Goal: Communication & Community: Answer question/provide support

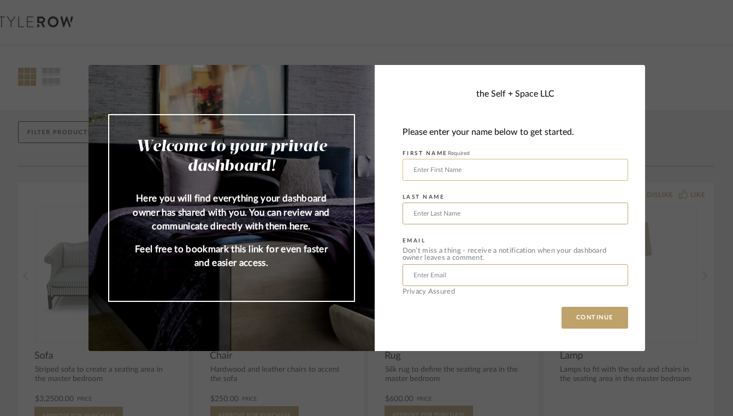
click at [462, 171] on input "text" at bounding box center [514, 170] width 225 height 22
type input "[PERSON_NAME]"
click at [424, 215] on input "text" at bounding box center [514, 214] width 225 height 22
type input "[PERSON_NAME]"
click at [418, 275] on input "text" at bounding box center [514, 275] width 225 height 22
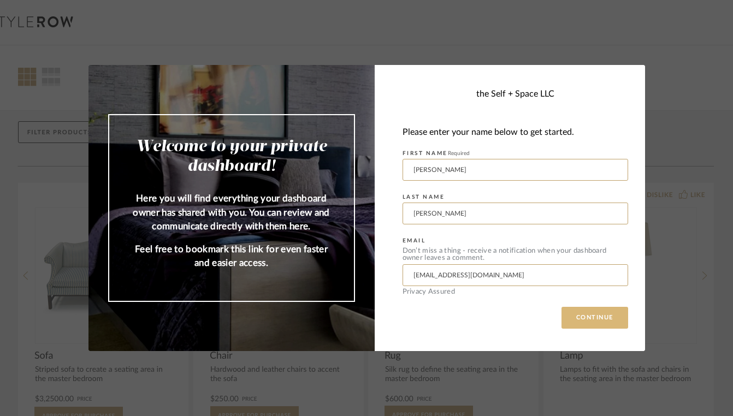
type input "[EMAIL_ADDRESS][DOMAIN_NAME]"
click at [601, 322] on button "CONTINUE" at bounding box center [594, 318] width 67 height 22
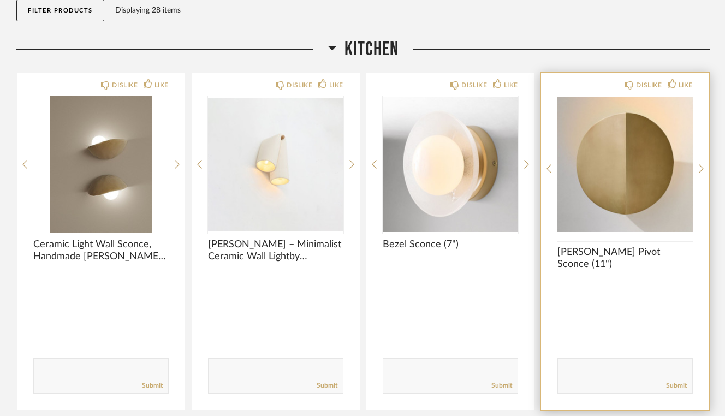
scroll to position [145, 0]
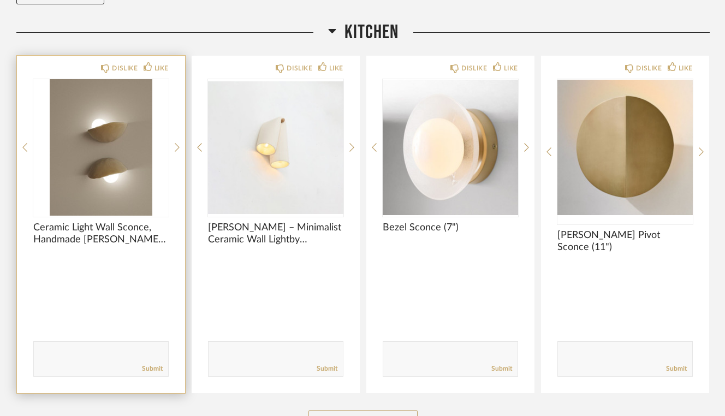
click at [85, 355] on textarea at bounding box center [101, 354] width 134 height 15
type textarea "Yes love"
click at [146, 370] on link "Submit" at bounding box center [152, 368] width 21 height 9
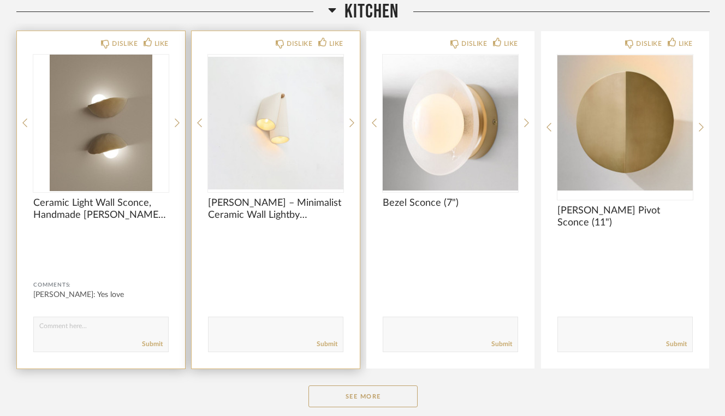
scroll to position [175, 0]
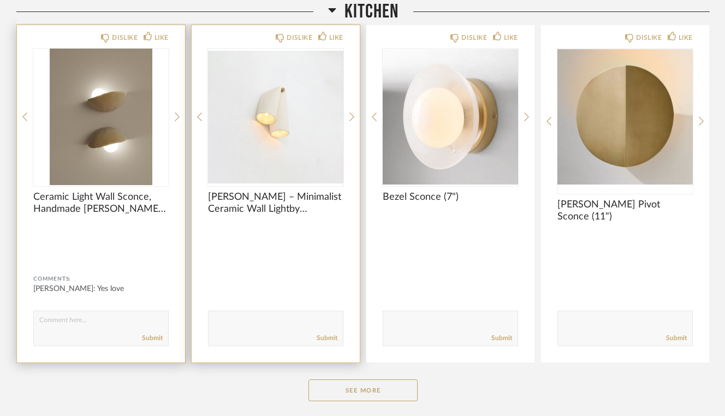
click at [257, 325] on textarea at bounding box center [276, 323] width 134 height 15
type textarea "No"
click at [333, 339] on link "Submit" at bounding box center [327, 338] width 21 height 9
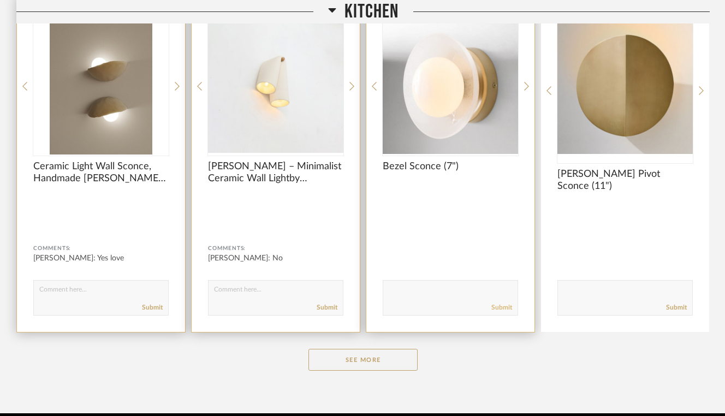
scroll to position [205, 0]
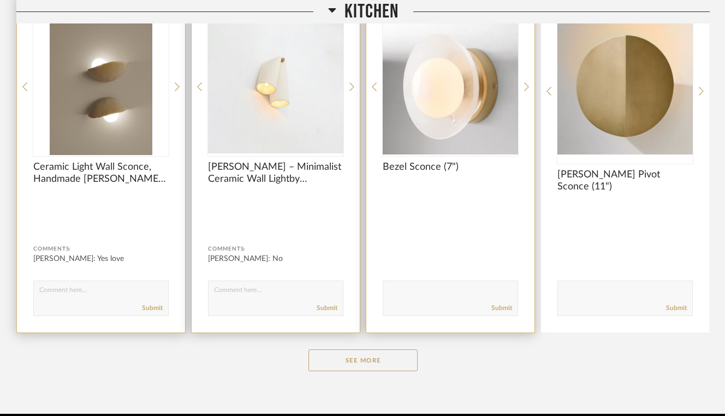
click at [465, 294] on textarea at bounding box center [450, 293] width 134 height 15
type textarea "Meh"
click at [503, 309] on link "Submit" at bounding box center [501, 307] width 21 height 9
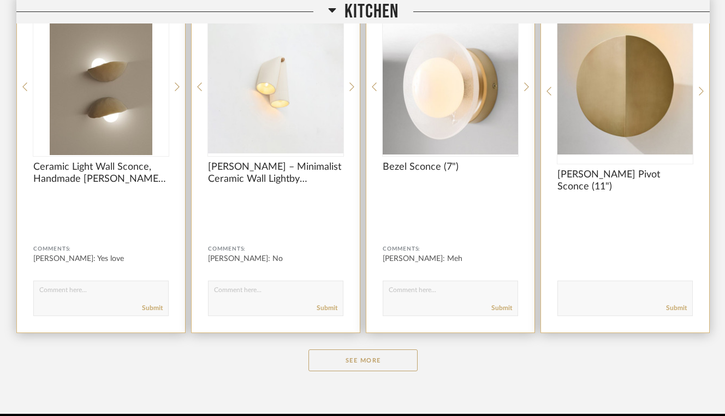
click at [596, 288] on textarea at bounding box center [625, 293] width 134 height 15
type textarea "Yes"
click at [685, 311] on link "Submit" at bounding box center [676, 307] width 21 height 9
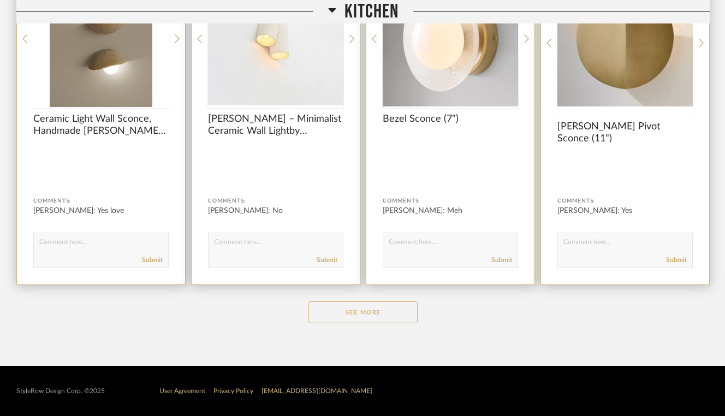
click at [386, 317] on button "See More" at bounding box center [362, 312] width 109 height 22
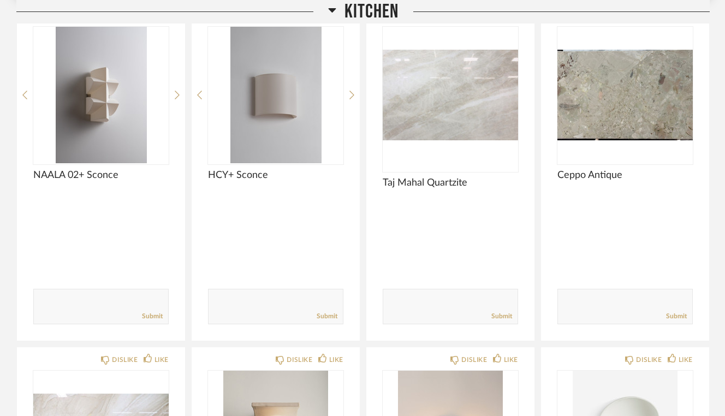
scroll to position [543, 0]
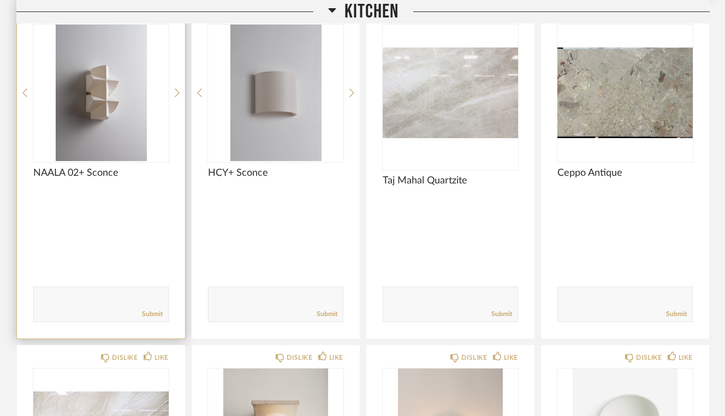
click at [48, 295] on textarea at bounding box center [101, 299] width 134 height 15
type textarea "No"
click at [160, 316] on link "Submit" at bounding box center [152, 313] width 21 height 9
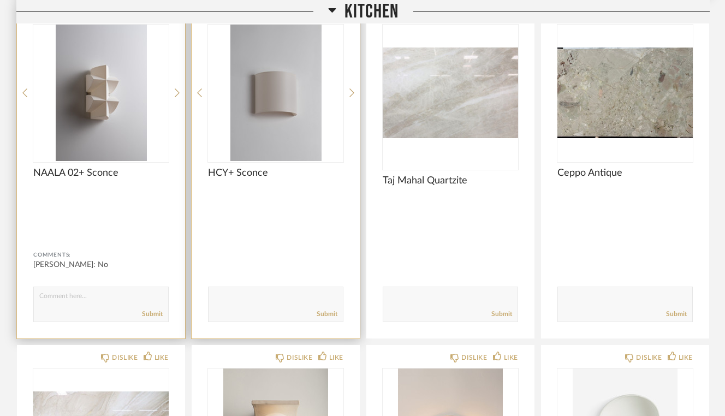
click at [225, 305] on textarea at bounding box center [276, 299] width 134 height 15
type textarea "No"
click at [328, 313] on link "Submit" at bounding box center [327, 313] width 21 height 9
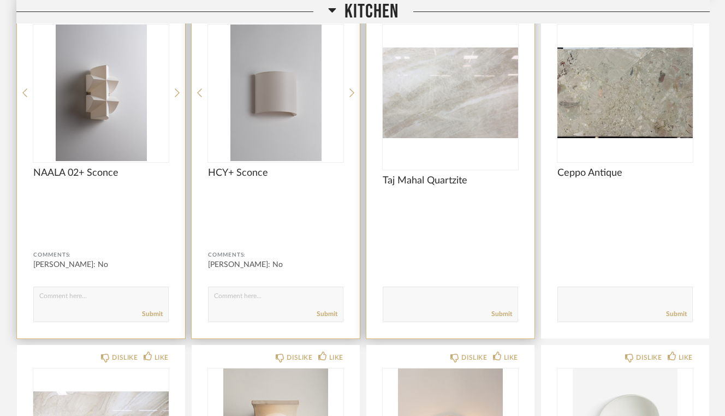
click at [391, 303] on textarea at bounding box center [450, 299] width 134 height 15
type textarea "Yes"
click at [499, 311] on link "Submit" at bounding box center [501, 313] width 21 height 9
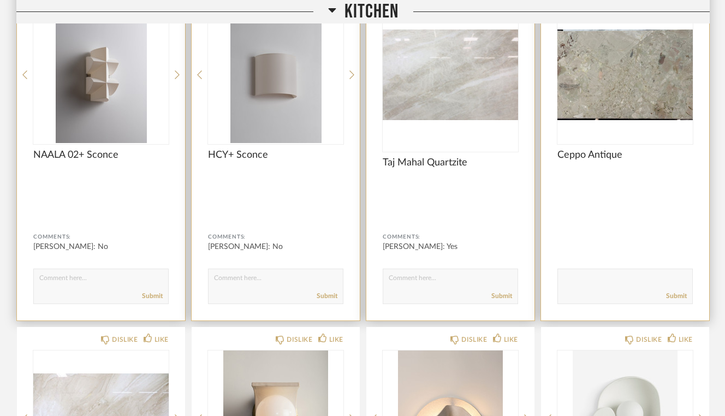
scroll to position [561, 0]
click at [572, 280] on textarea at bounding box center [625, 282] width 134 height 15
type textarea "Yes"
click at [676, 299] on link "Submit" at bounding box center [676, 296] width 21 height 9
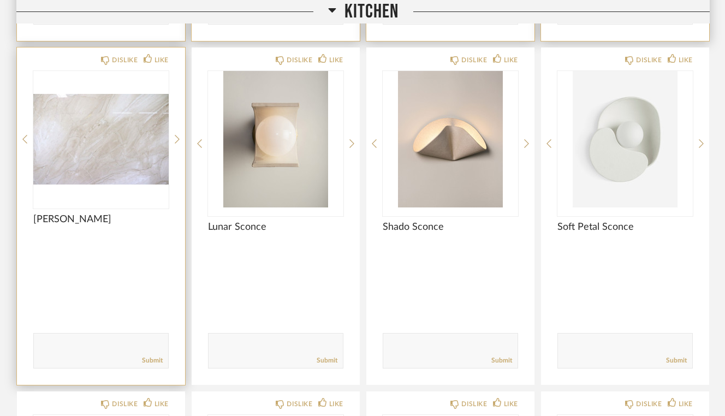
scroll to position [854, 0]
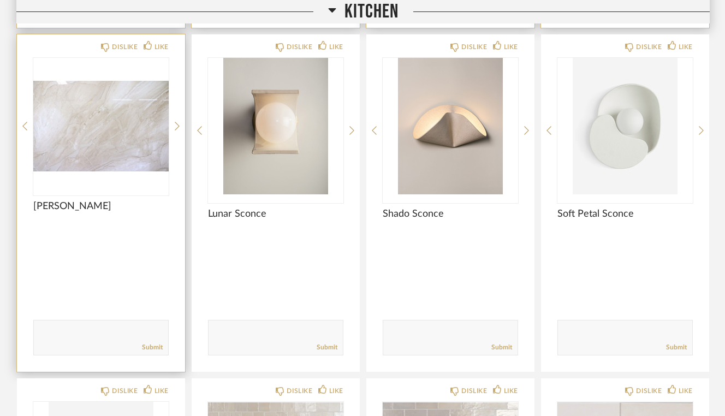
click at [62, 335] on textarea at bounding box center [101, 332] width 134 height 15
type textarea "Not sure"
click at [154, 347] on link "Submit" at bounding box center [152, 347] width 21 height 9
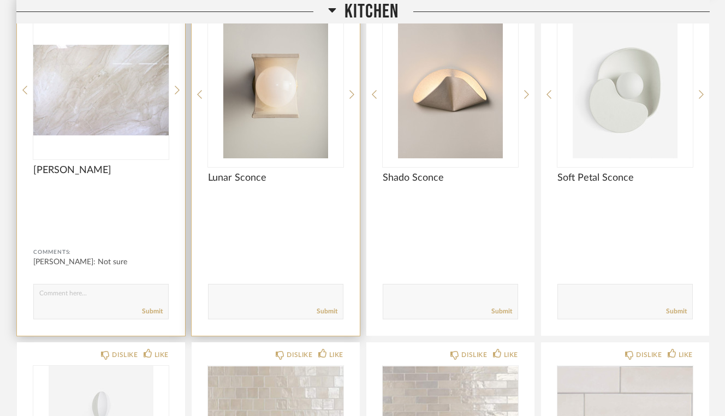
scroll to position [890, 0]
click at [222, 304] on div "Submit" at bounding box center [276, 310] width 134 height 15
click at [228, 295] on textarea at bounding box center [276, 296] width 134 height 15
type textarea "Yes"
click at [326, 311] on link "Submit" at bounding box center [327, 310] width 21 height 9
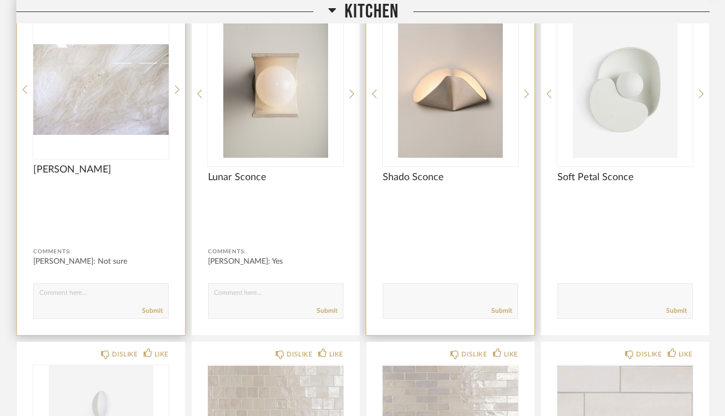
click at [407, 300] on textarea at bounding box center [450, 296] width 134 height 15
type textarea "No"
click at [504, 314] on link "Submit" at bounding box center [501, 310] width 21 height 9
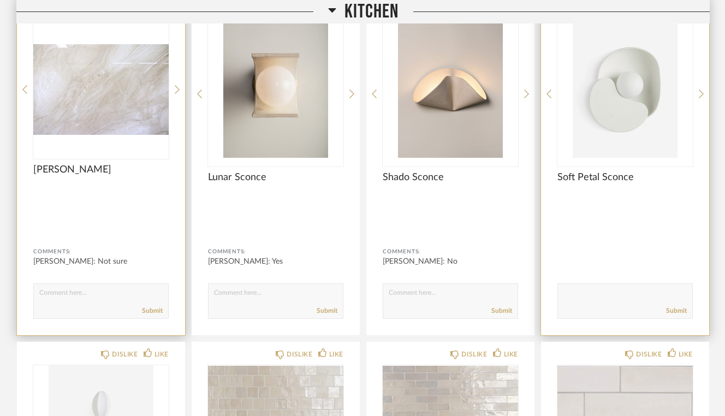
click at [571, 296] on textarea at bounding box center [625, 296] width 134 height 15
type textarea "No"
click at [683, 308] on link "Submit" at bounding box center [676, 310] width 21 height 9
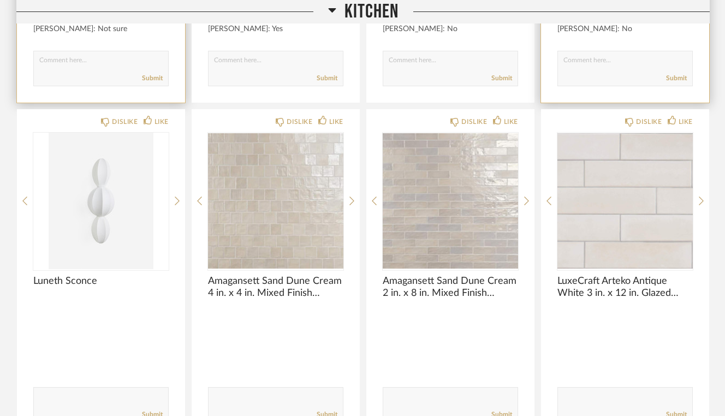
scroll to position [1158, 0]
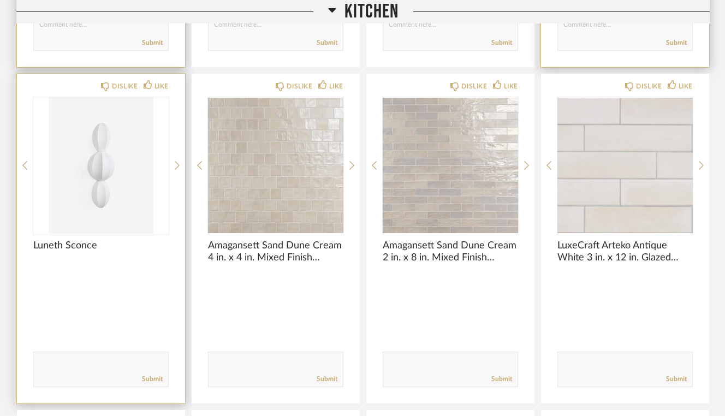
click at [79, 365] on textarea at bounding box center [101, 364] width 134 height 15
type textarea "No"
click at [160, 378] on link "Submit" at bounding box center [152, 378] width 21 height 9
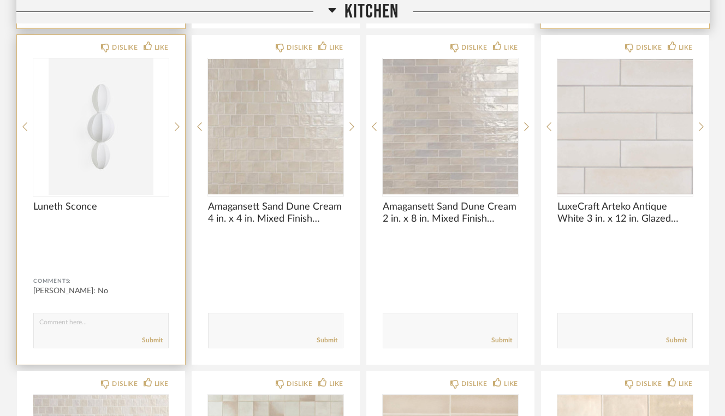
scroll to position [1200, 0]
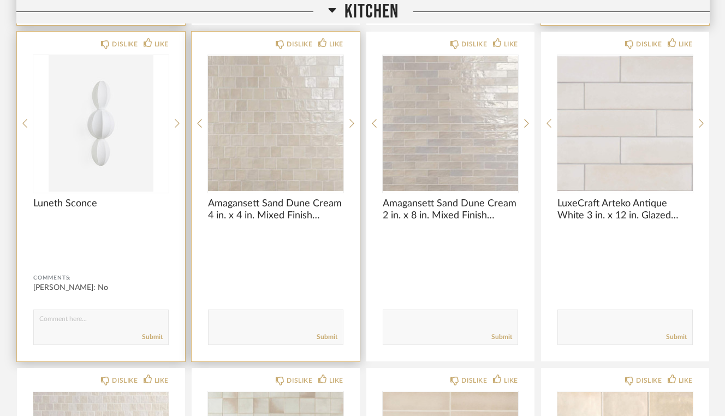
click at [236, 323] on textarea at bounding box center [276, 322] width 134 height 15
type textarea "No"
click at [328, 339] on link "Submit" at bounding box center [327, 336] width 21 height 9
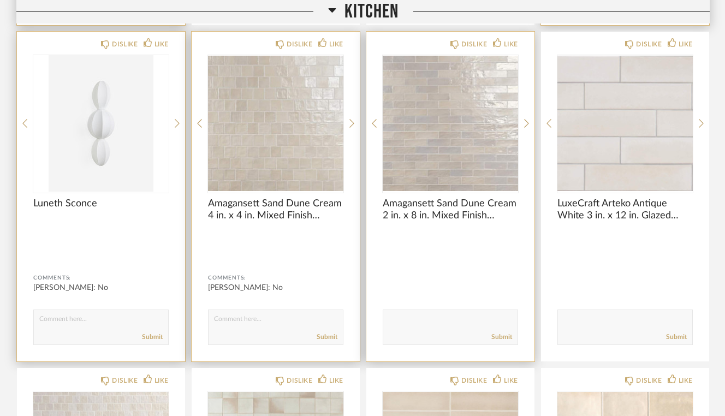
click at [426, 331] on div "Submit" at bounding box center [450, 337] width 134 height 15
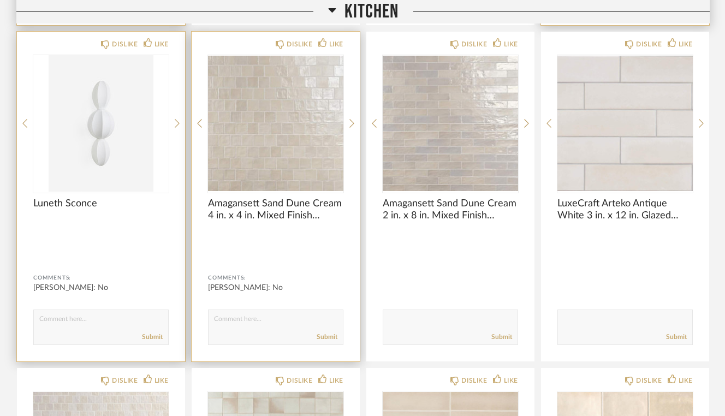
click at [261, 329] on textarea at bounding box center [276, 322] width 134 height 15
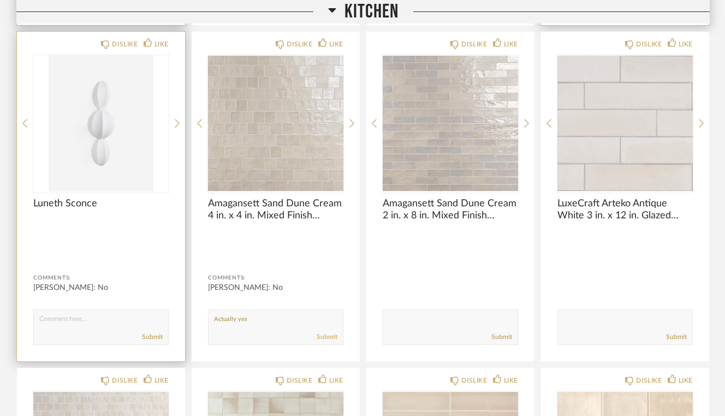
type textarea "Actually yes"
click at [326, 339] on link "Submit" at bounding box center [327, 336] width 21 height 9
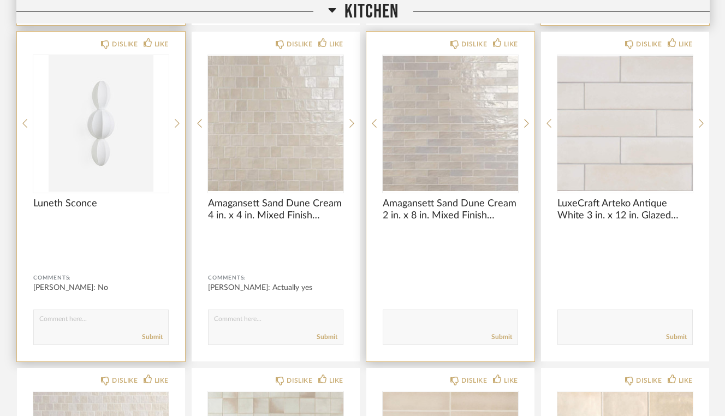
click at [421, 324] on textarea at bounding box center [450, 322] width 134 height 15
type textarea "Unsure"
click at [502, 337] on link "Submit" at bounding box center [501, 336] width 21 height 9
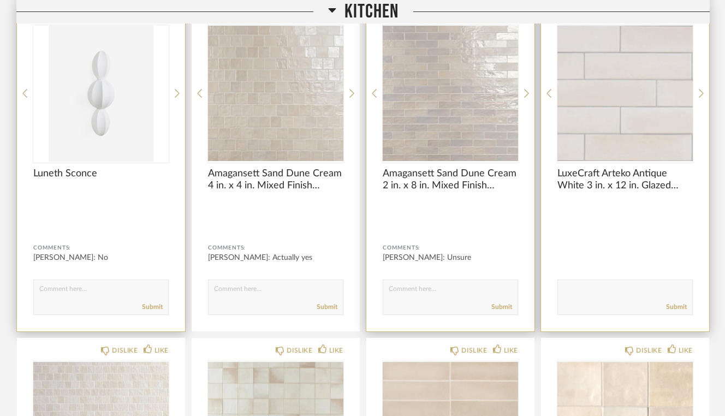
scroll to position [1231, 0]
click at [569, 294] on textarea at bounding box center [625, 291] width 134 height 15
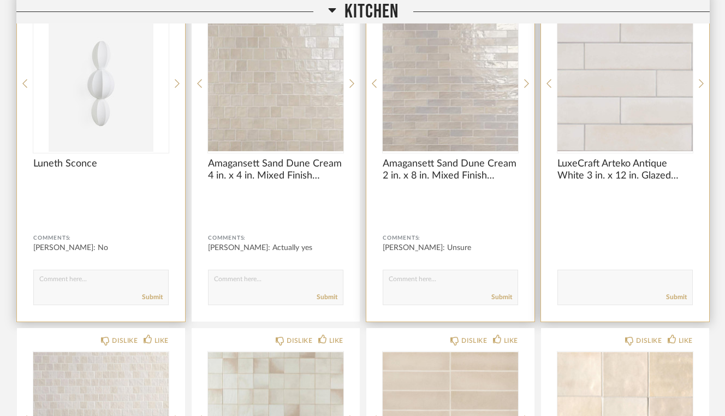
scroll to position [1267, 0]
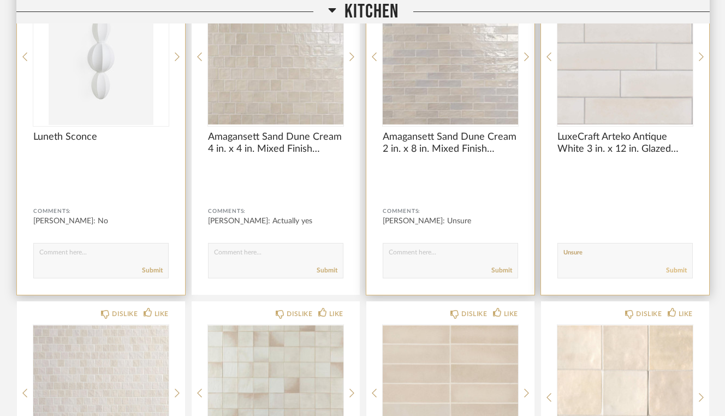
type textarea "Unsure"
click at [675, 270] on link "Submit" at bounding box center [676, 270] width 21 height 9
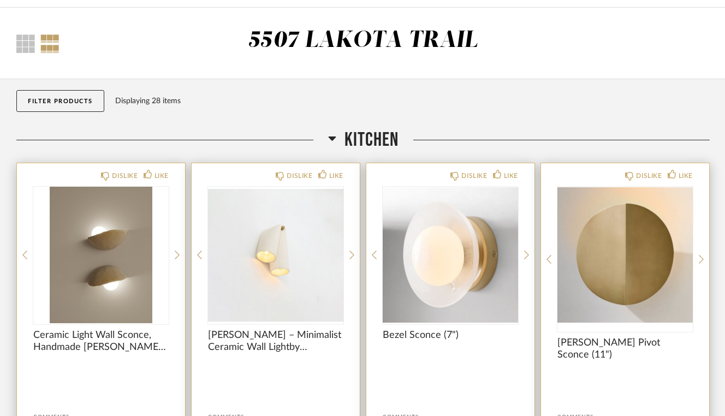
scroll to position [39, 0]
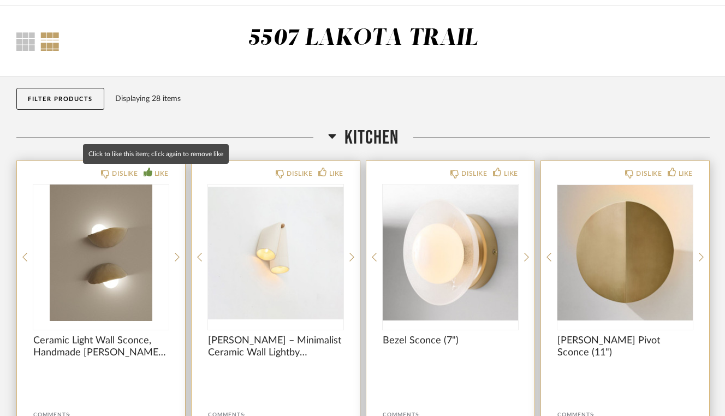
click at [154, 175] on div "LIKE" at bounding box center [161, 173] width 14 height 11
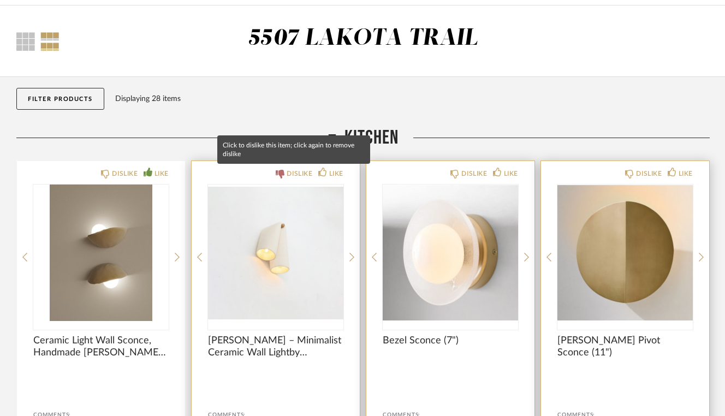
click at [291, 173] on div "DISLIKE" at bounding box center [300, 173] width 26 height 11
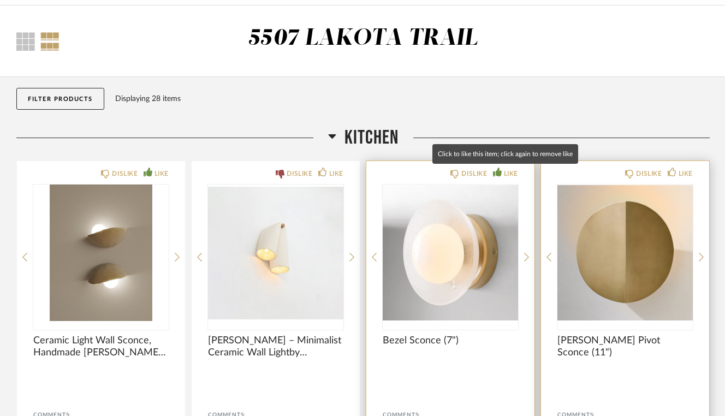
click at [511, 169] on div "LIKE" at bounding box center [511, 173] width 14 height 11
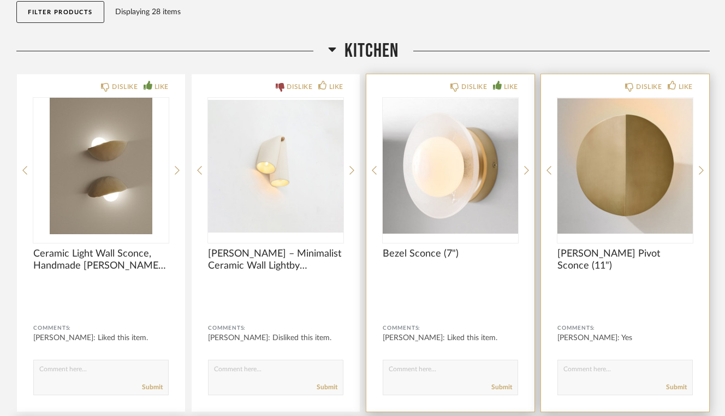
scroll to position [127, 0]
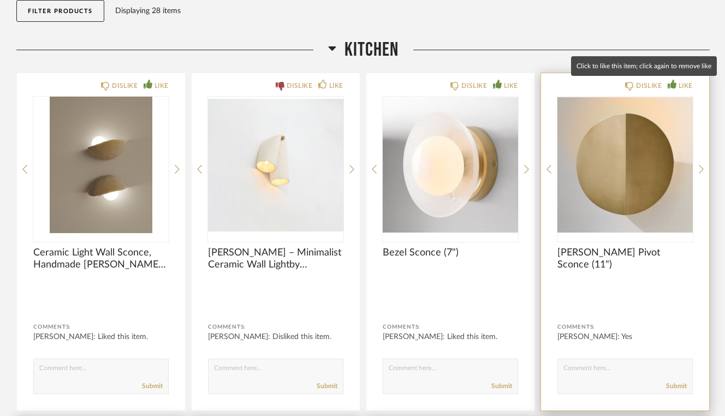
click at [685, 86] on div "LIKE" at bounding box center [685, 85] width 14 height 11
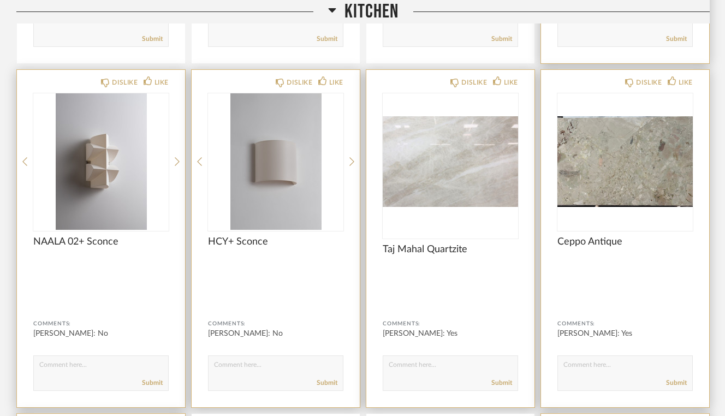
scroll to position [504, 0]
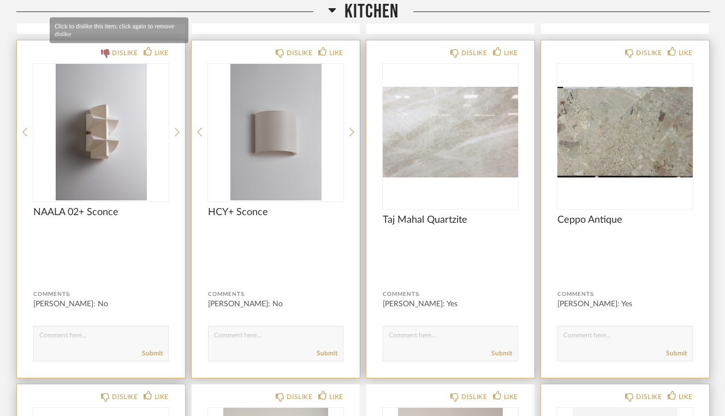
click at [116, 53] on div "DISLIKE" at bounding box center [125, 52] width 26 height 11
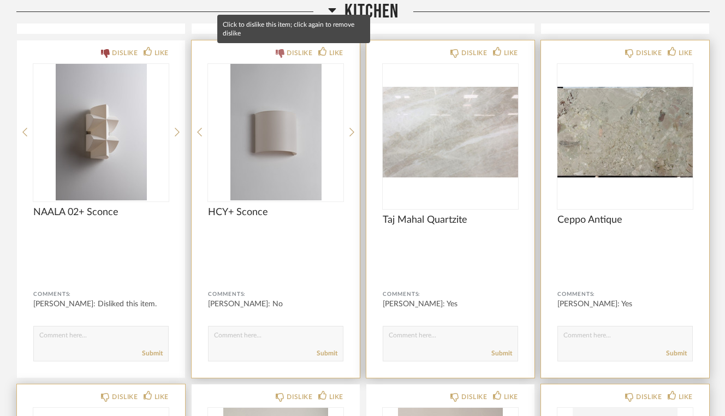
click at [299, 50] on div "DISLIKE" at bounding box center [300, 52] width 26 height 11
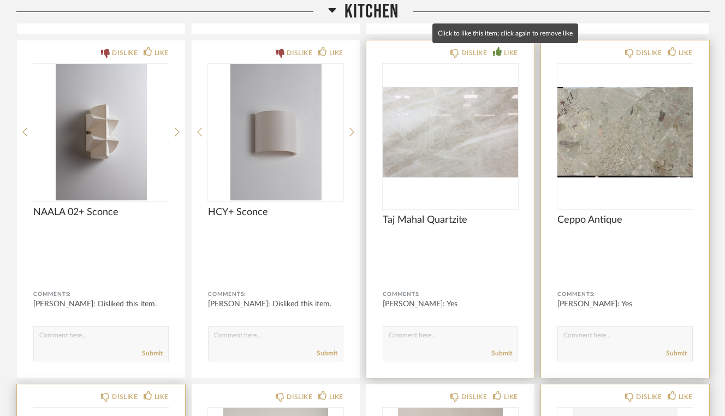
click at [504, 49] on div "LIKE" at bounding box center [511, 52] width 14 height 11
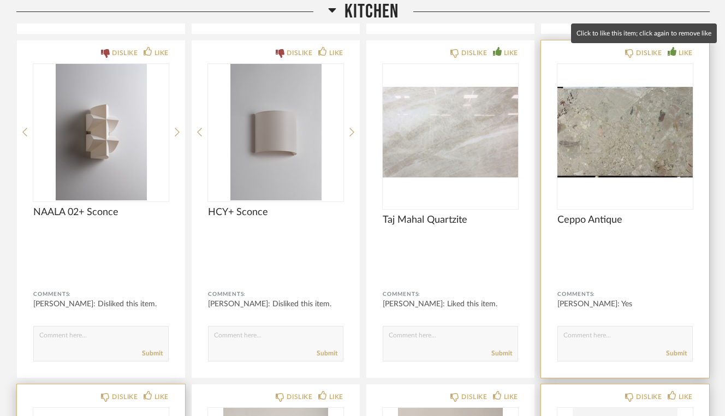
click at [676, 50] on div "LIKE" at bounding box center [680, 52] width 25 height 11
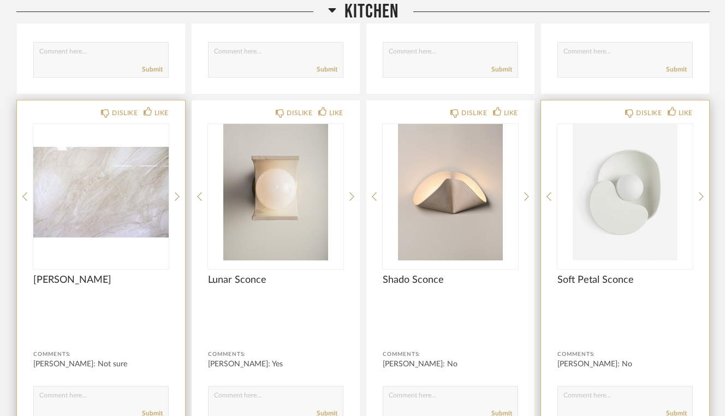
scroll to position [790, 0]
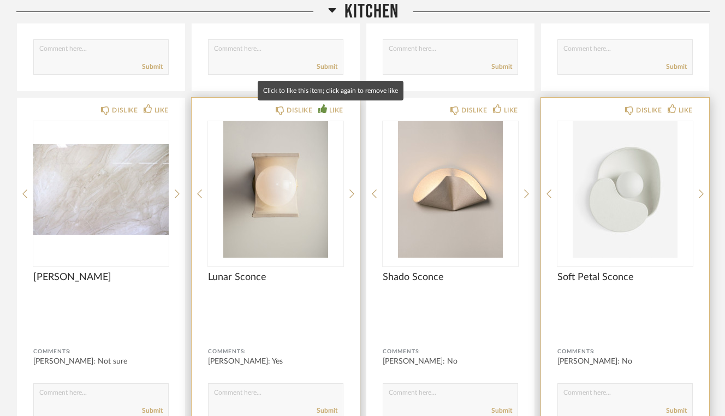
click at [329, 107] on div "LIKE" at bounding box center [336, 110] width 14 height 11
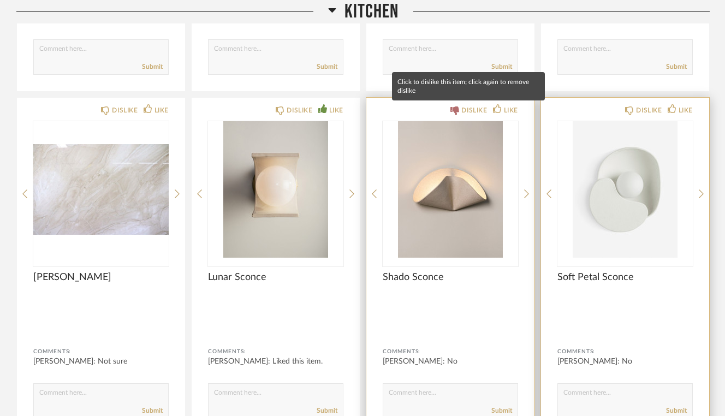
click at [460, 108] on div "DISLIKE" at bounding box center [468, 110] width 37 height 11
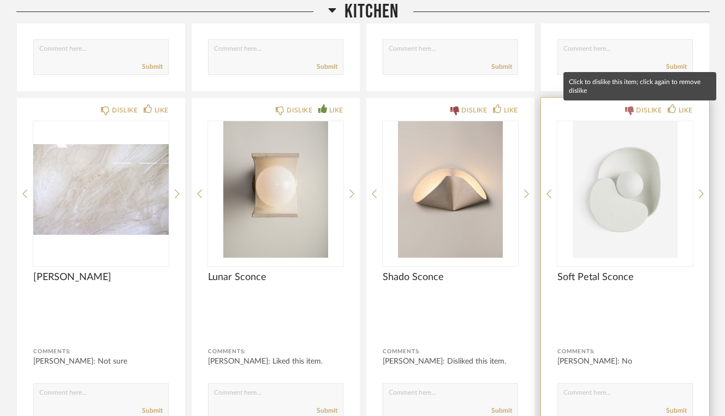
click at [633, 112] on icon at bounding box center [629, 110] width 9 height 9
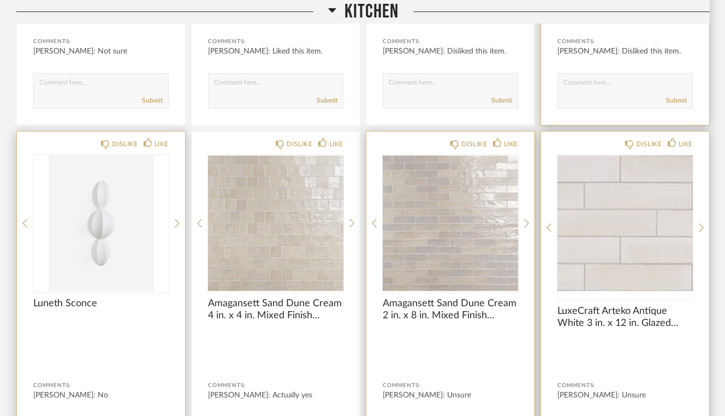
scroll to position [1105, 0]
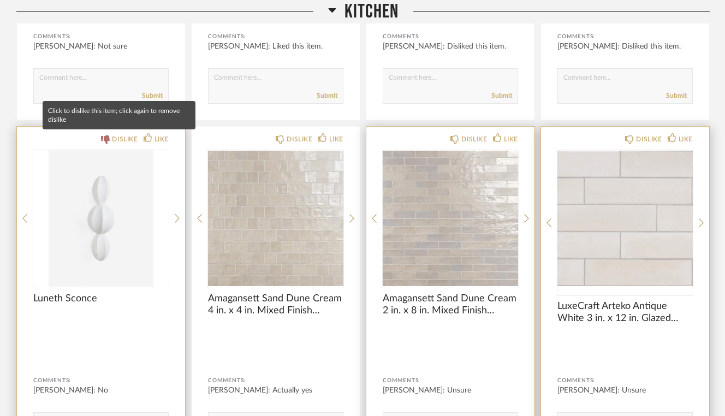
click at [115, 140] on div "DISLIKE" at bounding box center [125, 139] width 26 height 11
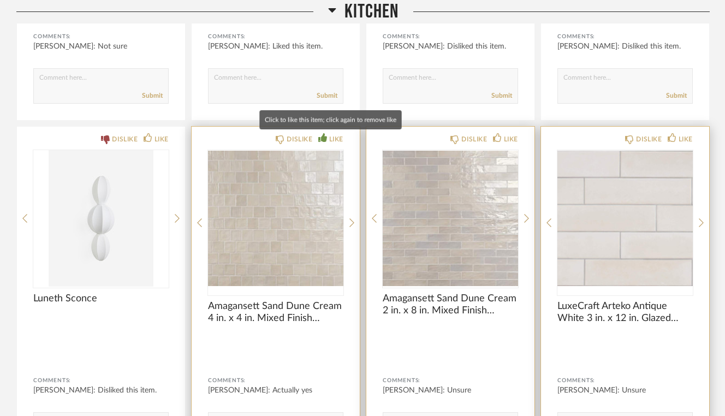
click at [327, 135] on div "LIKE" at bounding box center [330, 139] width 25 height 11
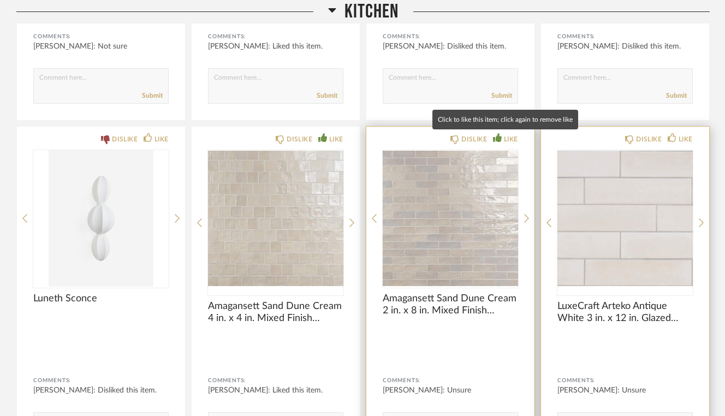
click at [495, 135] on icon at bounding box center [497, 137] width 9 height 9
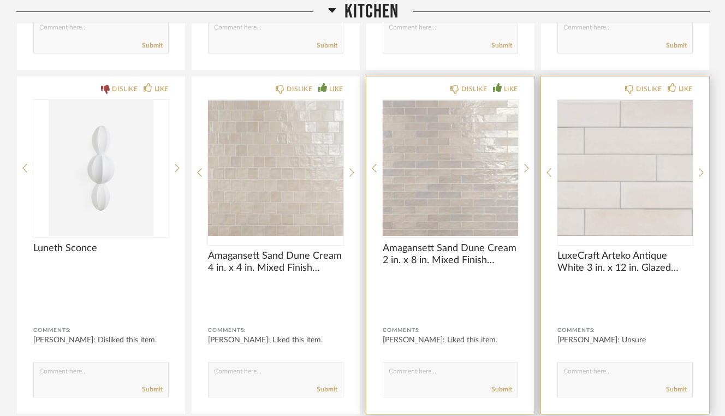
scroll to position [1164, 0]
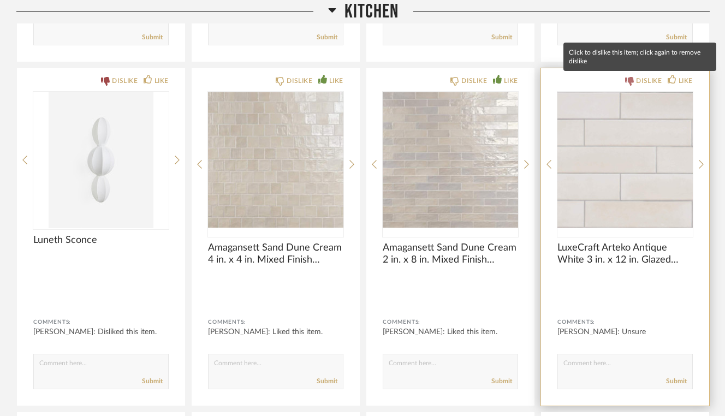
click at [650, 80] on div "DISLIKE" at bounding box center [649, 80] width 26 height 11
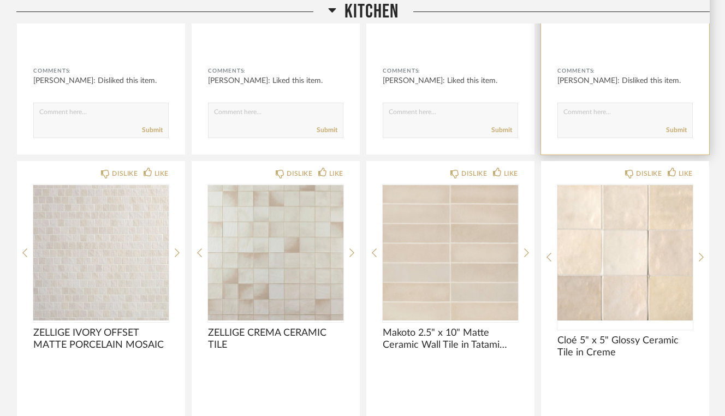
scroll to position [1432, 0]
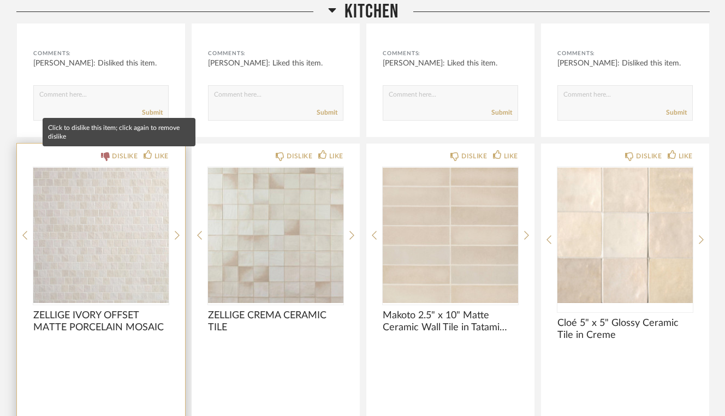
click at [118, 158] on div "DISLIKE" at bounding box center [125, 156] width 26 height 11
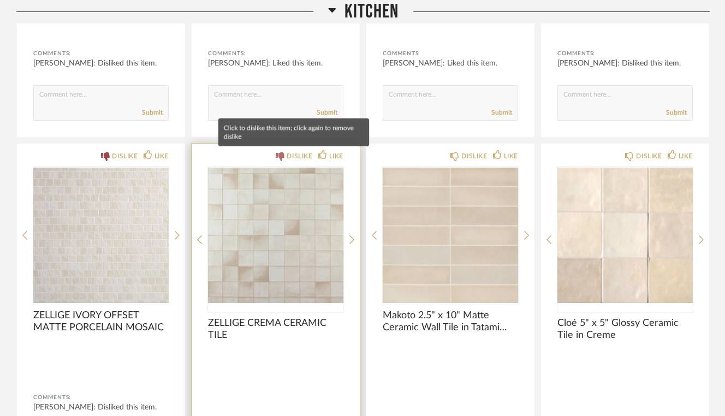
click at [295, 154] on div "DISLIKE" at bounding box center [300, 156] width 26 height 11
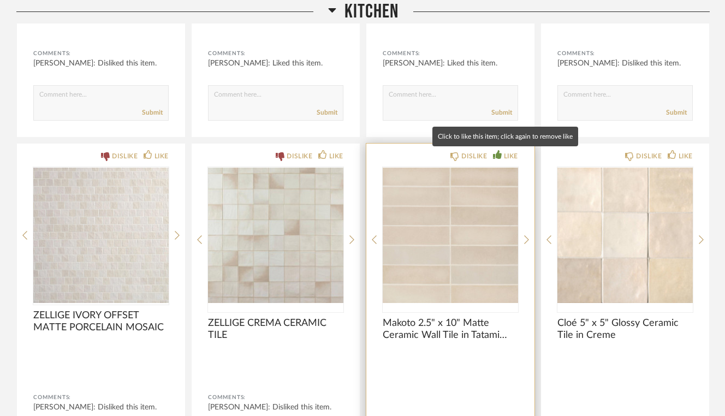
click at [499, 151] on icon at bounding box center [497, 154] width 9 height 9
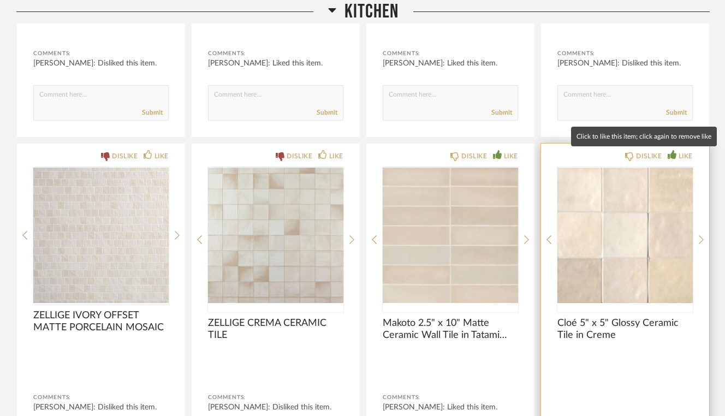
click at [683, 156] on div "LIKE" at bounding box center [685, 156] width 14 height 11
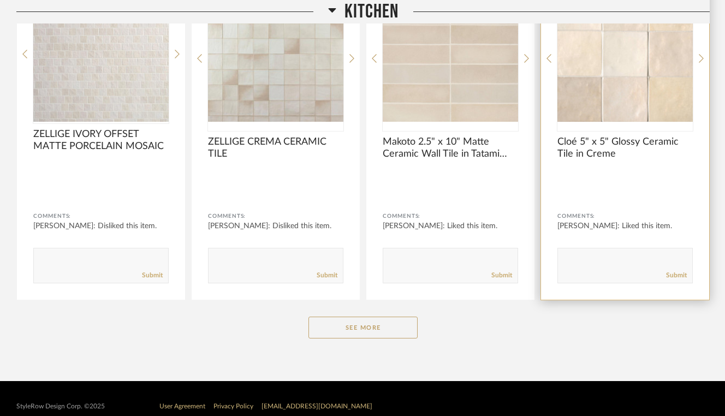
scroll to position [1629, 0]
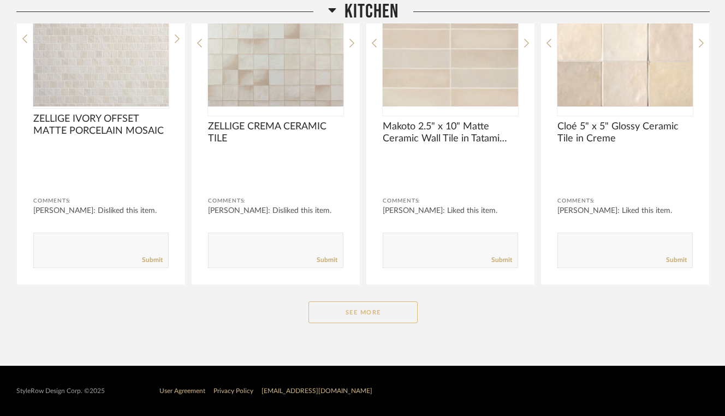
click at [363, 315] on button "See More" at bounding box center [362, 312] width 109 height 22
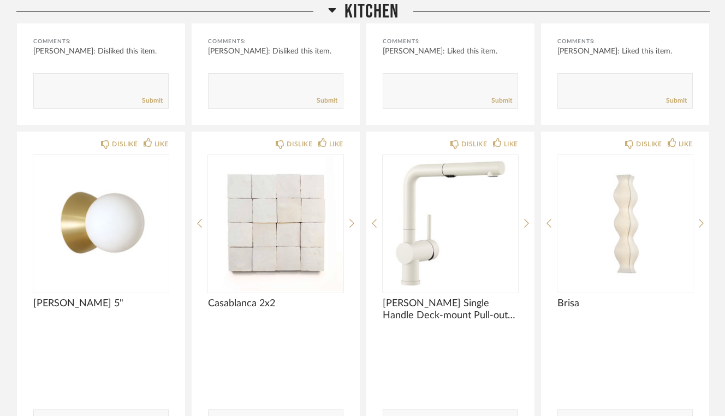
scroll to position [1797, 0]
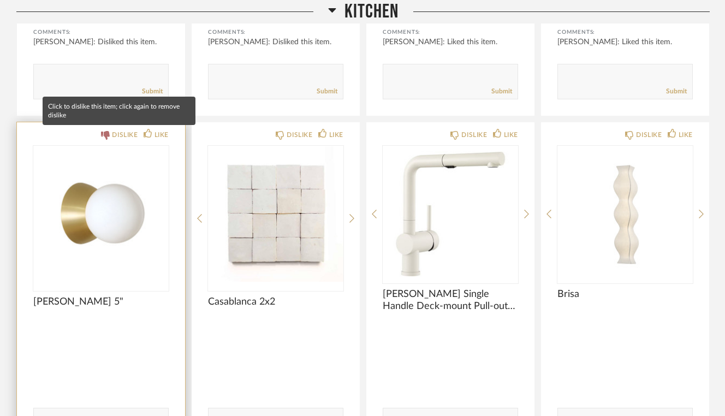
click at [126, 132] on div "DISLIKE" at bounding box center [125, 134] width 26 height 11
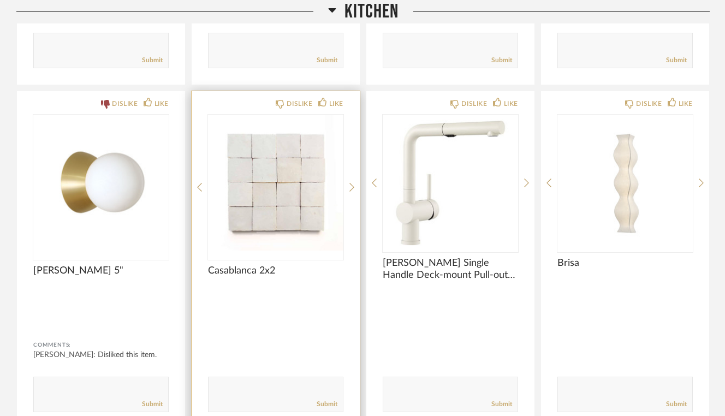
scroll to position [1830, 0]
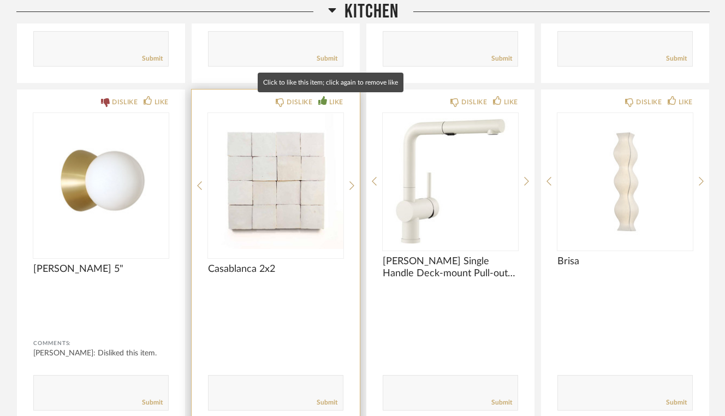
click at [336, 103] on div "LIKE" at bounding box center [336, 102] width 14 height 11
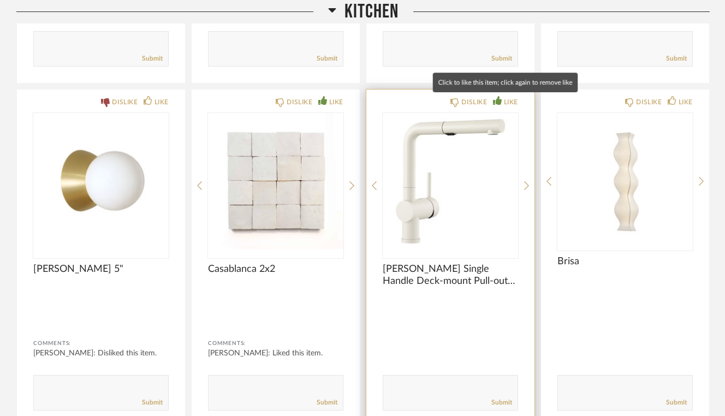
click at [505, 100] on div "LIKE" at bounding box center [511, 102] width 14 height 11
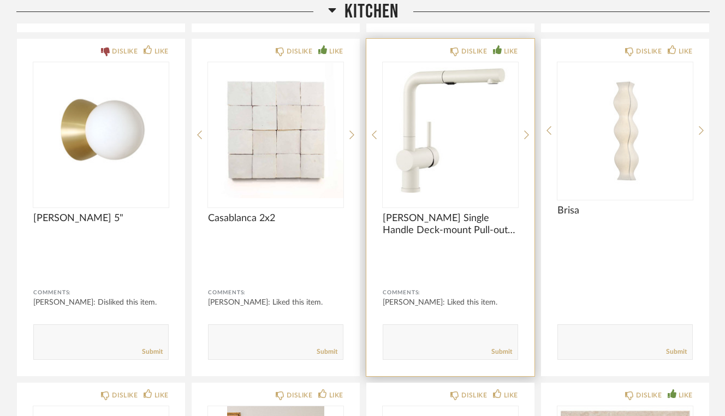
scroll to position [1882, 0]
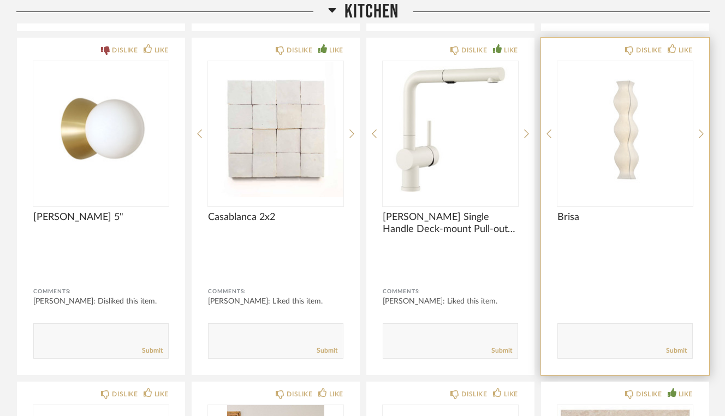
click at [584, 332] on textarea at bounding box center [625, 336] width 134 height 15
type textarea "What is this?"
click at [677, 352] on link "Submit" at bounding box center [676, 350] width 21 height 9
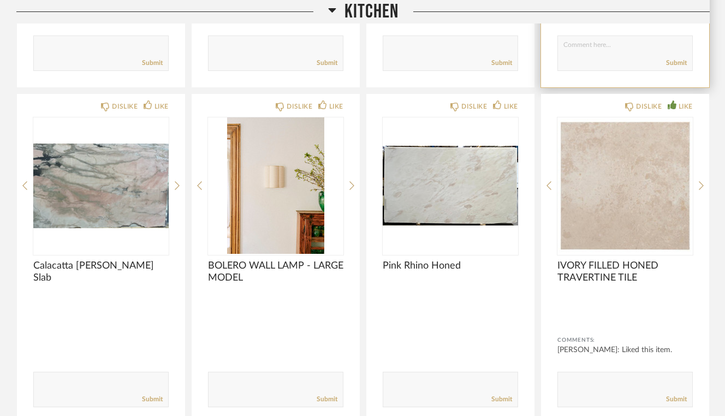
scroll to position [2173, 0]
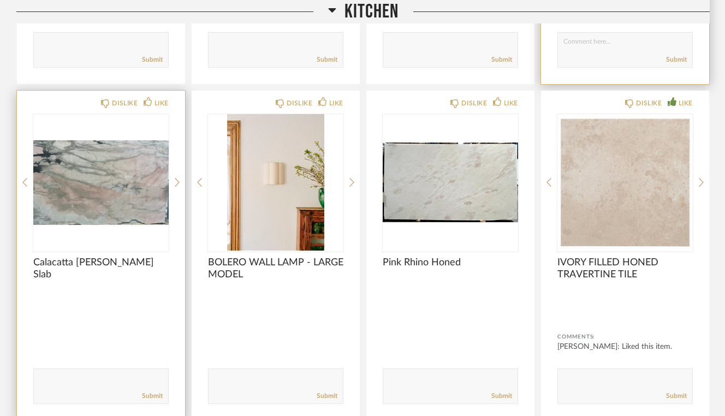
click at [62, 379] on textarea at bounding box center [101, 381] width 134 height 15
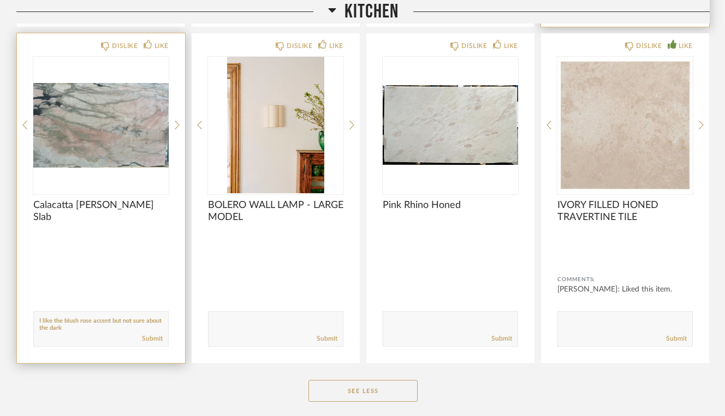
scroll to position [2234, 0]
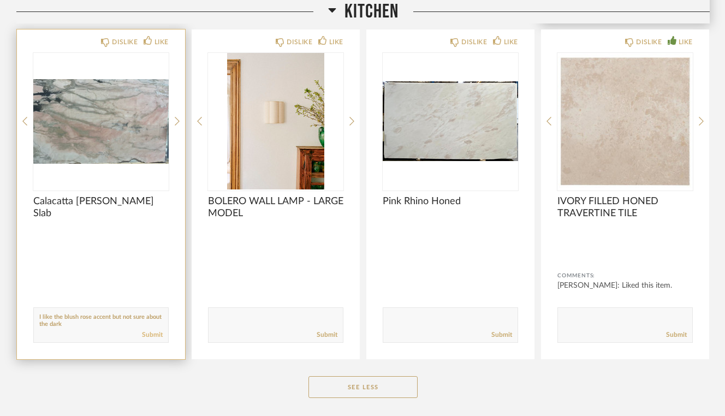
type textarea "I like the blush rose accent but not sure about the dark"
click at [153, 331] on link "Submit" at bounding box center [152, 334] width 21 height 9
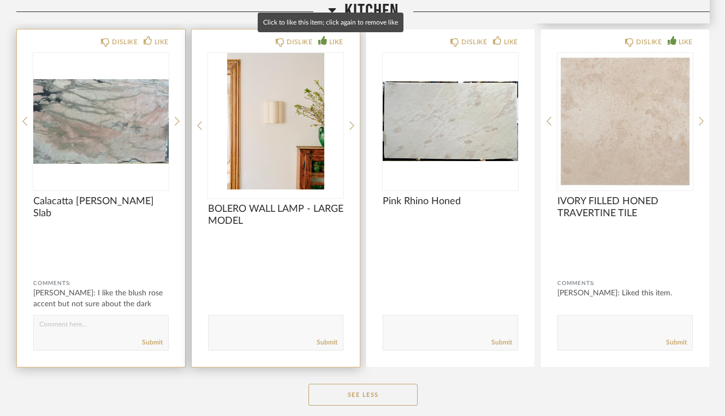
click at [332, 43] on div "LIKE" at bounding box center [336, 42] width 14 height 11
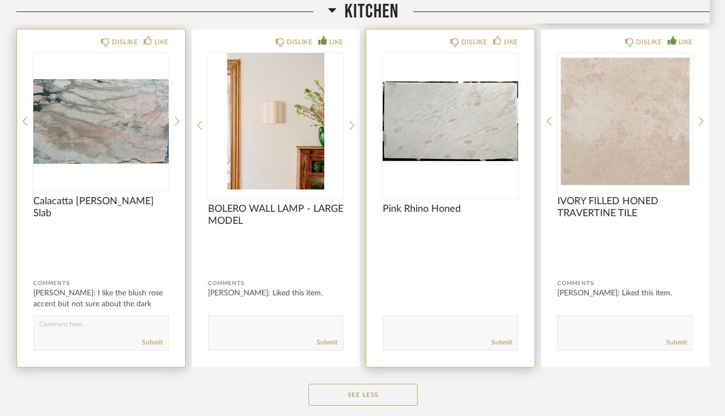
click at [396, 326] on textarea at bounding box center [450, 327] width 134 height 15
type textarea "Can't really see this"
click at [497, 342] on link "Submit" at bounding box center [501, 342] width 21 height 9
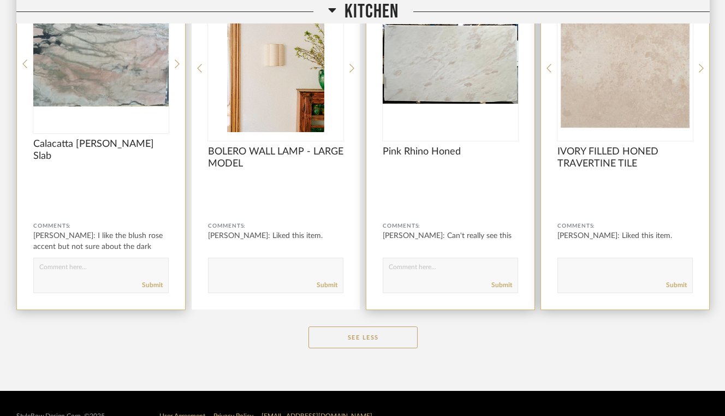
scroll to position [2317, 0]
